Goal: Find specific page/section: Find specific page/section

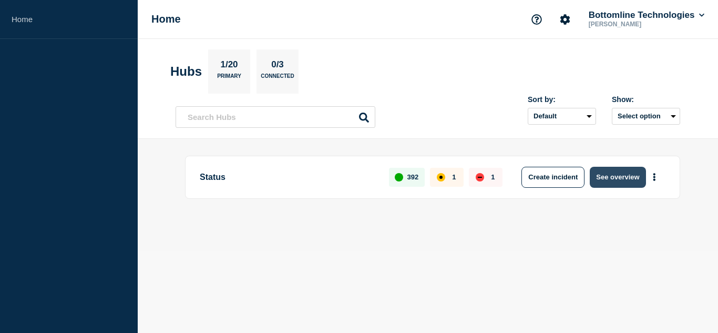
click at [619, 178] on button "See overview" at bounding box center [618, 177] width 56 height 21
click at [617, 183] on button "See overview" at bounding box center [618, 177] width 56 height 21
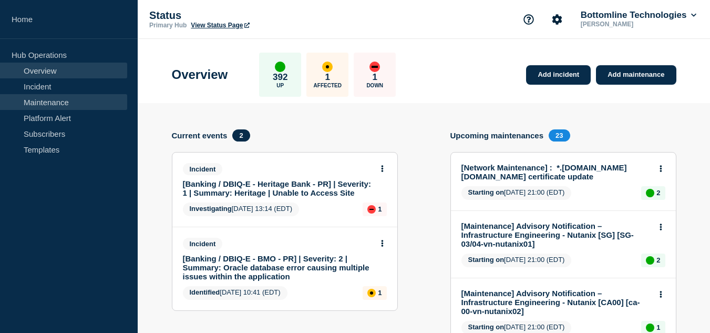
click at [53, 99] on link "Maintenance" at bounding box center [63, 102] width 127 height 16
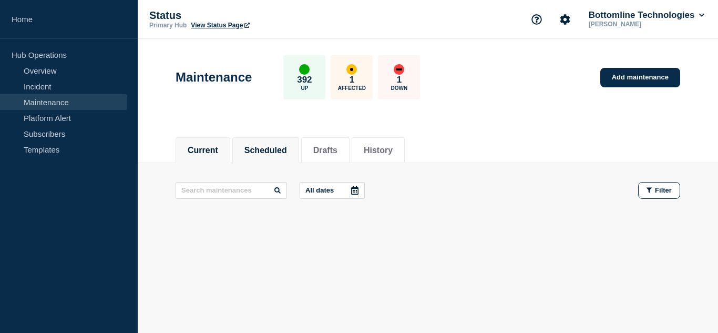
click at [280, 146] on button "Scheduled" at bounding box center [265, 150] width 43 height 9
